Goal: Entertainment & Leisure: Browse casually

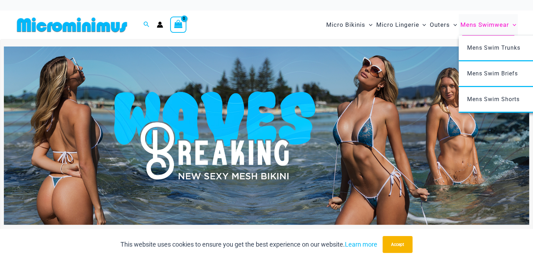
click at [493, 27] on span "Mens Swimwear" at bounding box center [484, 25] width 49 height 18
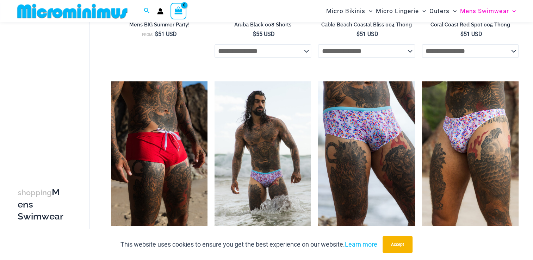
scroll to position [298, 0]
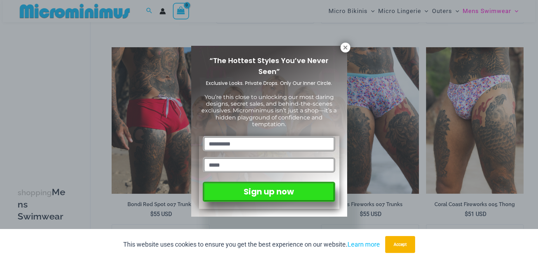
drag, startPoint x: 535, startPoint y: 25, endPoint x: 539, endPoint y: 74, distance: 49.4
click at [344, 48] on icon at bounding box center [345, 47] width 6 height 6
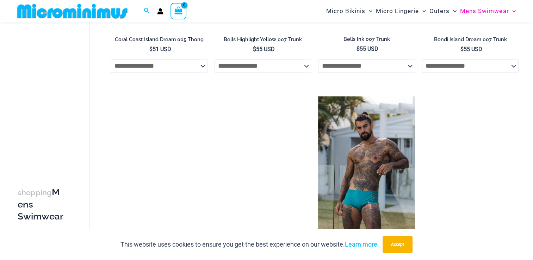
scroll to position [1130, 0]
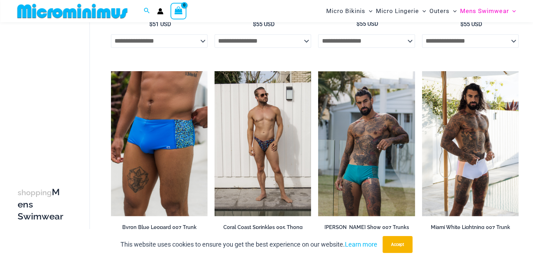
click at [411, 39] on select "**********" at bounding box center [366, 40] width 96 height 13
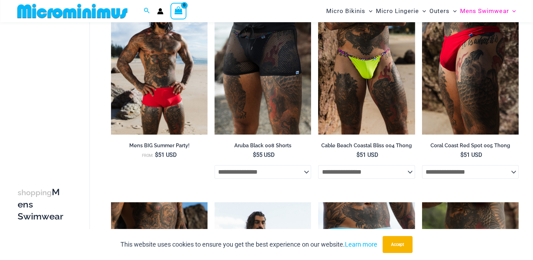
scroll to position [0, 0]
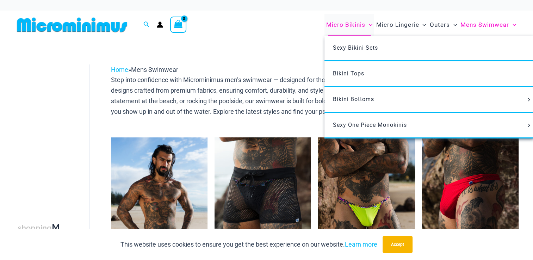
click at [350, 31] on span "Micro Bikinis" at bounding box center [345, 25] width 39 height 18
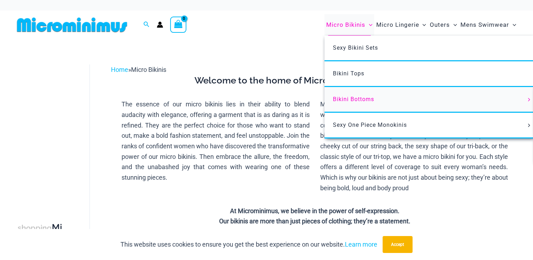
click at [358, 97] on span "Bikini Bottoms" at bounding box center [353, 99] width 41 height 7
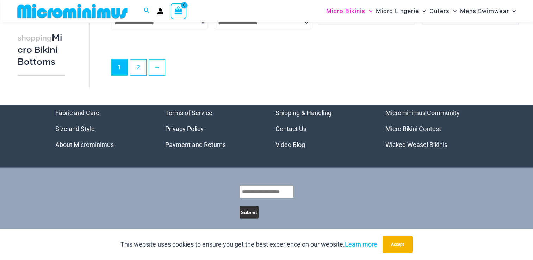
scroll to position [2085, 0]
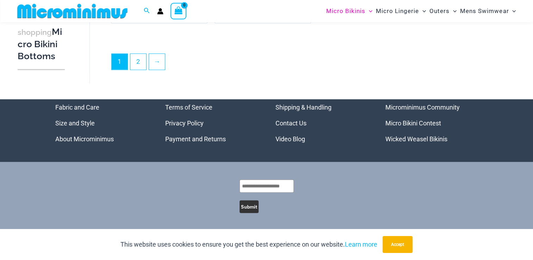
click at [289, 142] on link "Video Blog" at bounding box center [290, 138] width 30 height 7
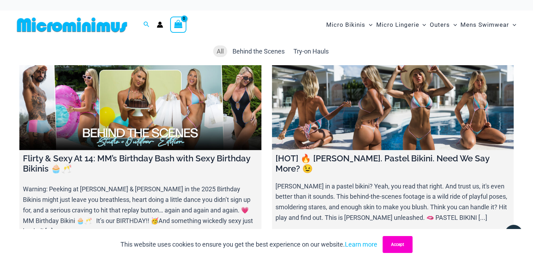
click at [398, 238] on button "Accept" at bounding box center [397, 244] width 30 height 17
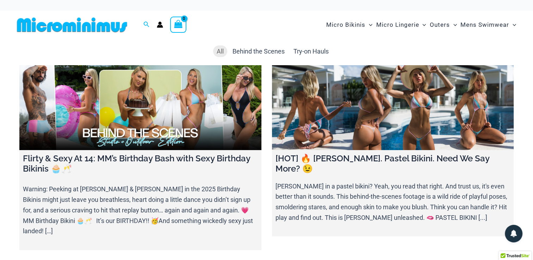
click at [390, 118] on link at bounding box center [393, 107] width 242 height 85
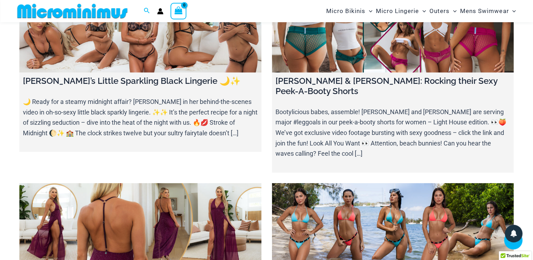
scroll to position [2196, 0]
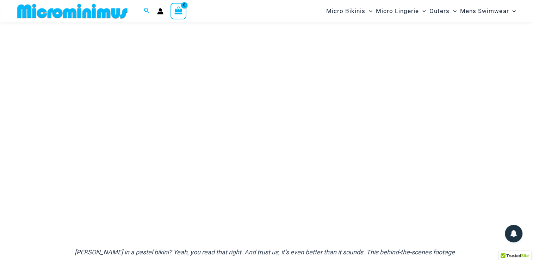
scroll to position [81, 0]
